Goal: Find specific page/section: Find specific page/section

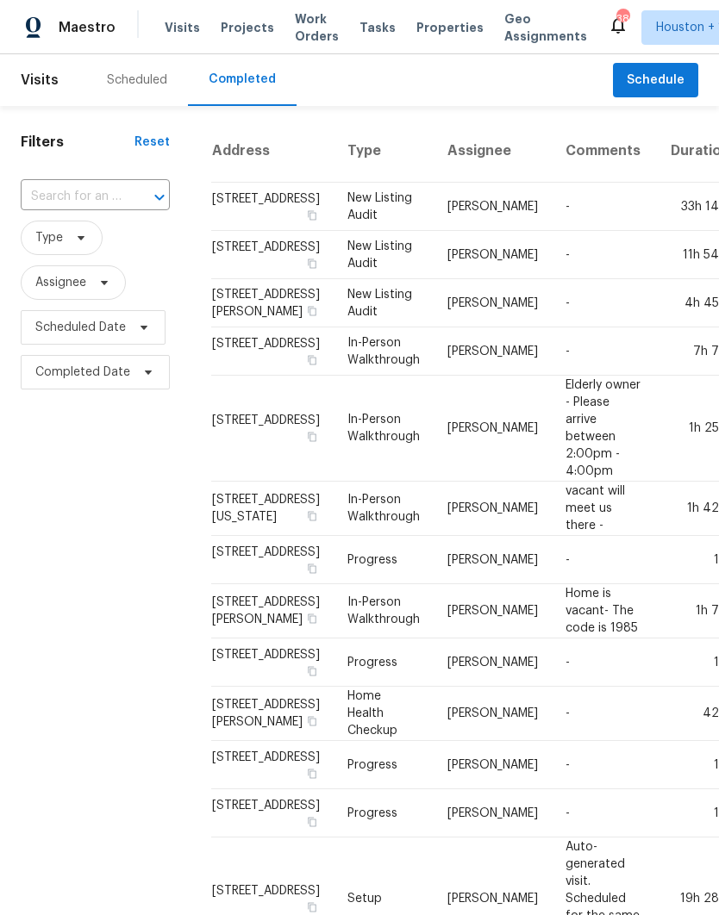
click at [34, 190] on input "text" at bounding box center [71, 197] width 101 height 27
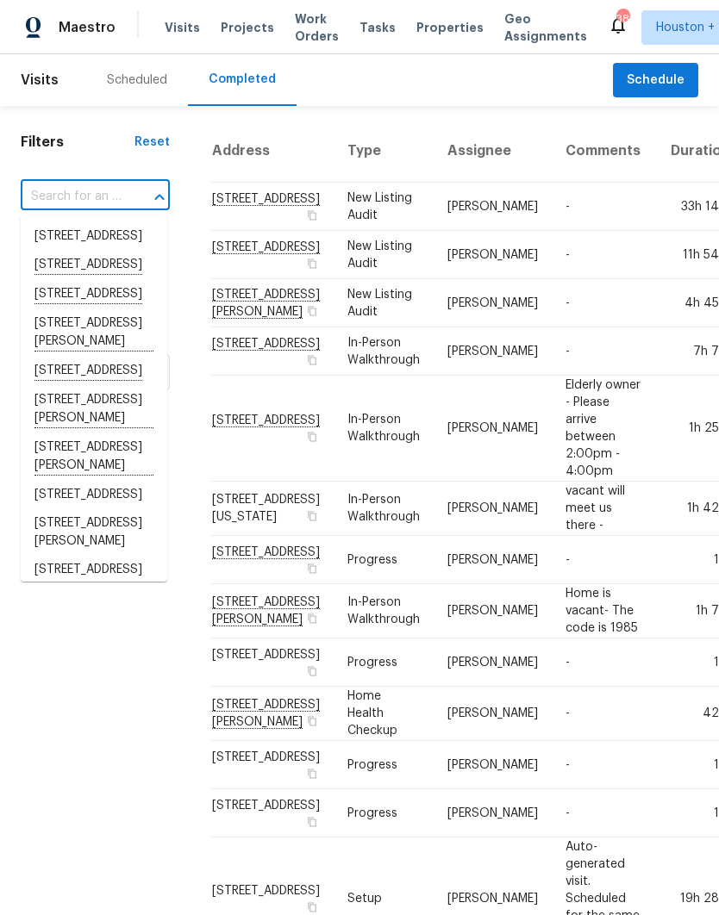
click at [132, 75] on div "Scheduled" at bounding box center [137, 80] width 60 height 17
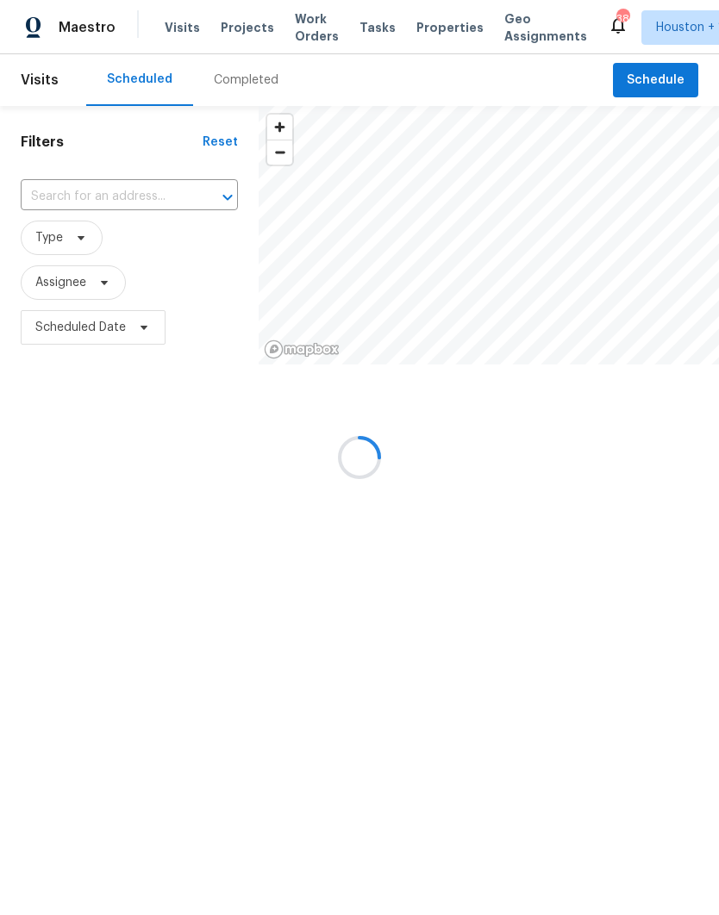
click at [34, 190] on input "text" at bounding box center [105, 197] width 169 height 27
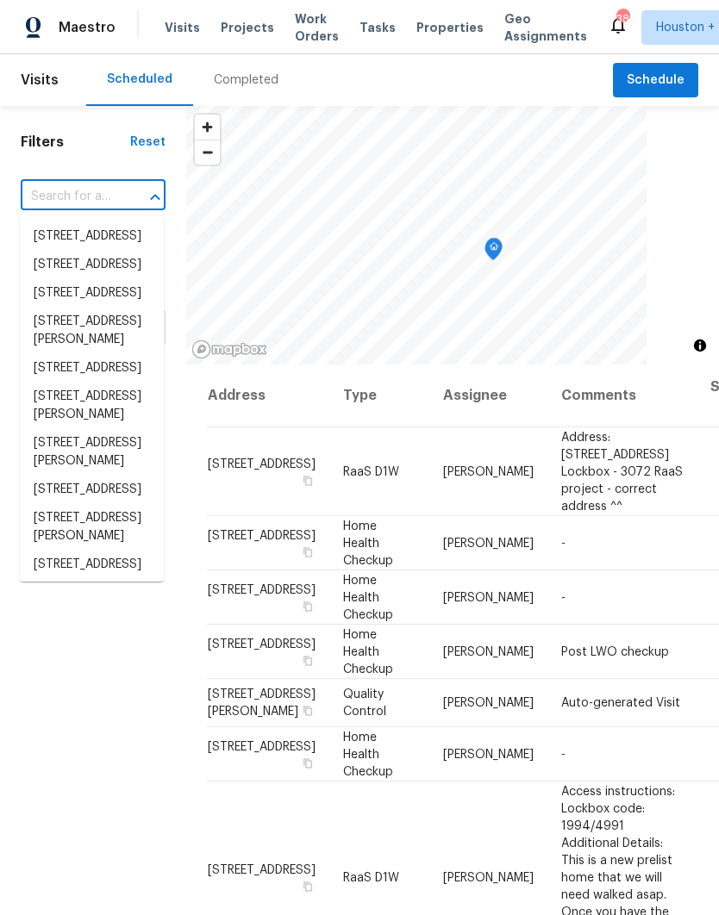
click at [41, 191] on input "text" at bounding box center [69, 197] width 97 height 27
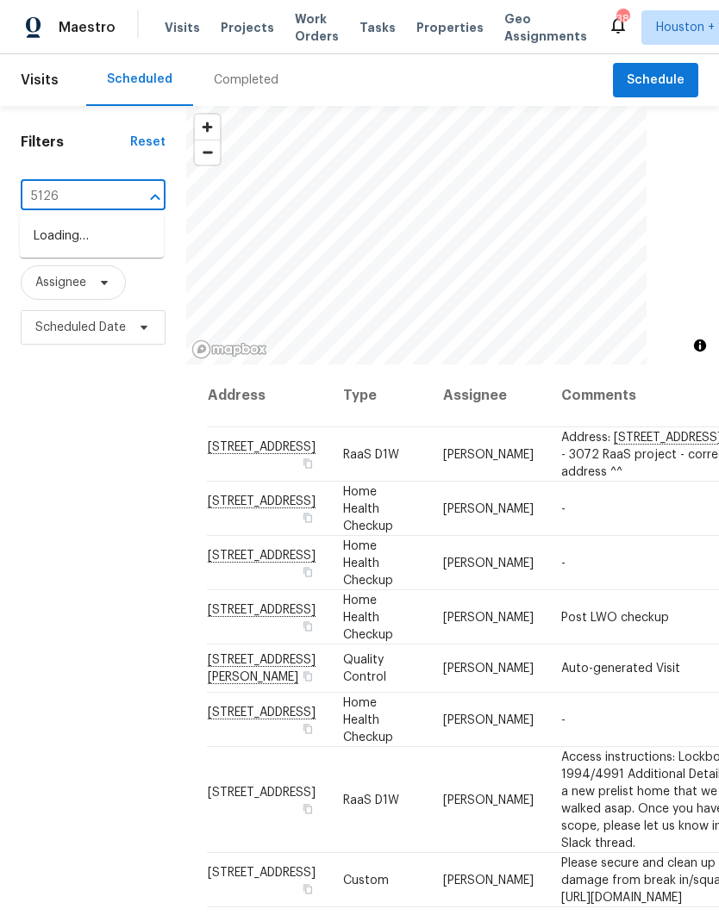
type input "5126 a"
click at [58, 251] on li "[STREET_ADDRESS]" at bounding box center [92, 236] width 144 height 28
